Goal: Information Seeking & Learning: Learn about a topic

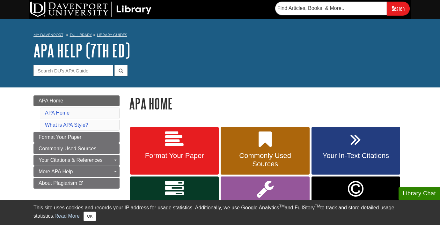
click at [92, 123] on li "What is APA Style?" at bounding box center [80, 125] width 80 height 11
click at [77, 125] on link "What is APA Style?" at bounding box center [66, 124] width 43 height 5
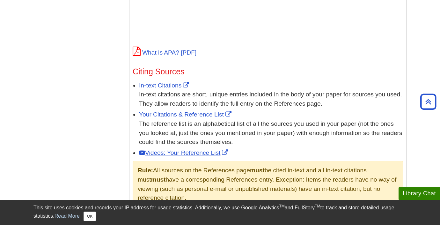
scroll to position [325, 0]
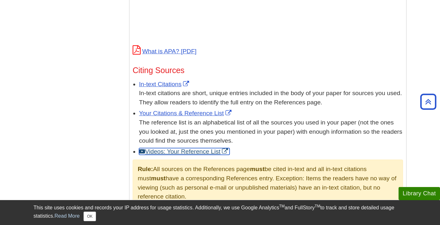
click at [163, 150] on link "Videos: Your Reference List" at bounding box center [184, 151] width 91 height 7
